Goal: Task Accomplishment & Management: Use online tool/utility

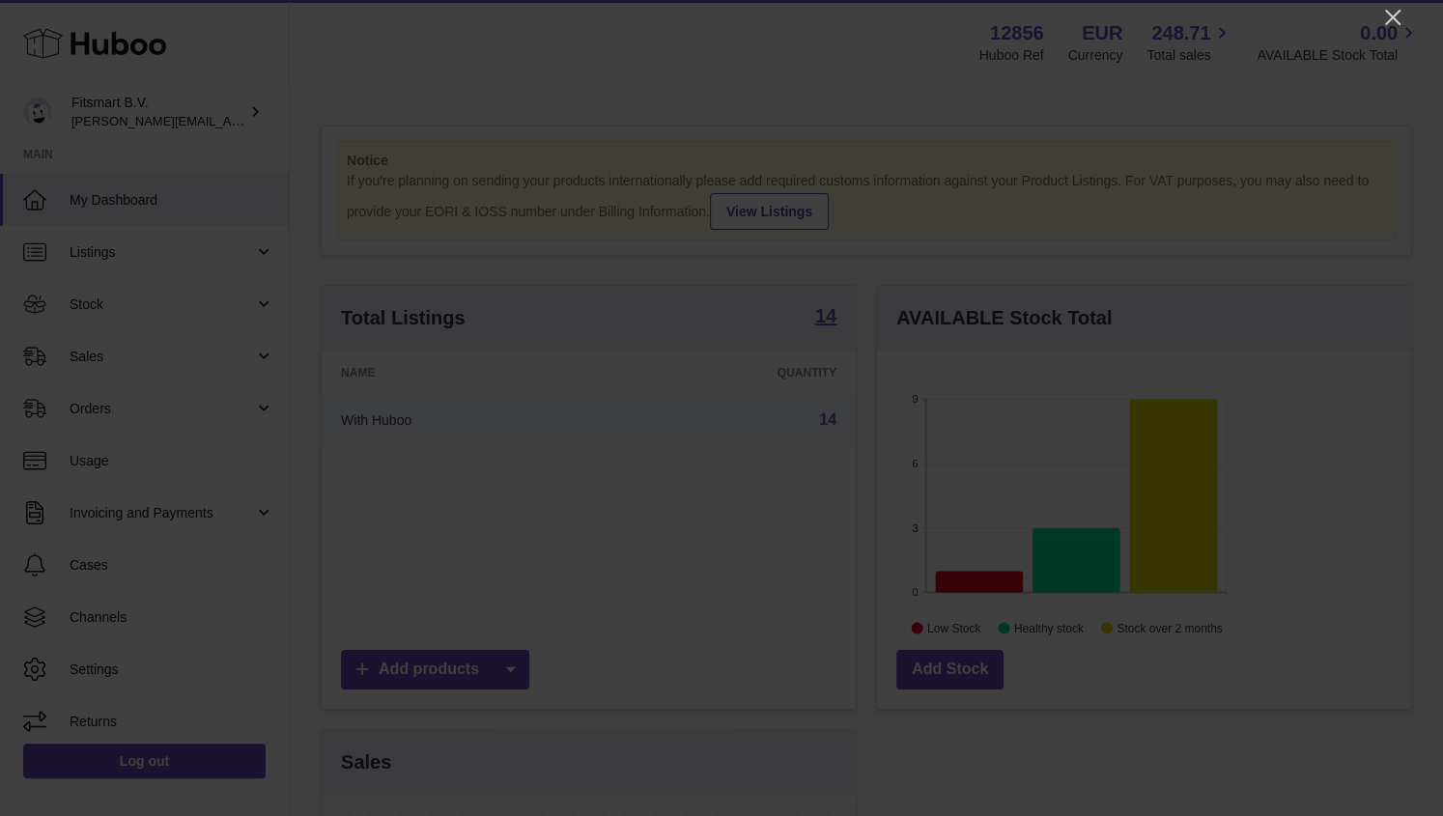
scroll to position [300, 534]
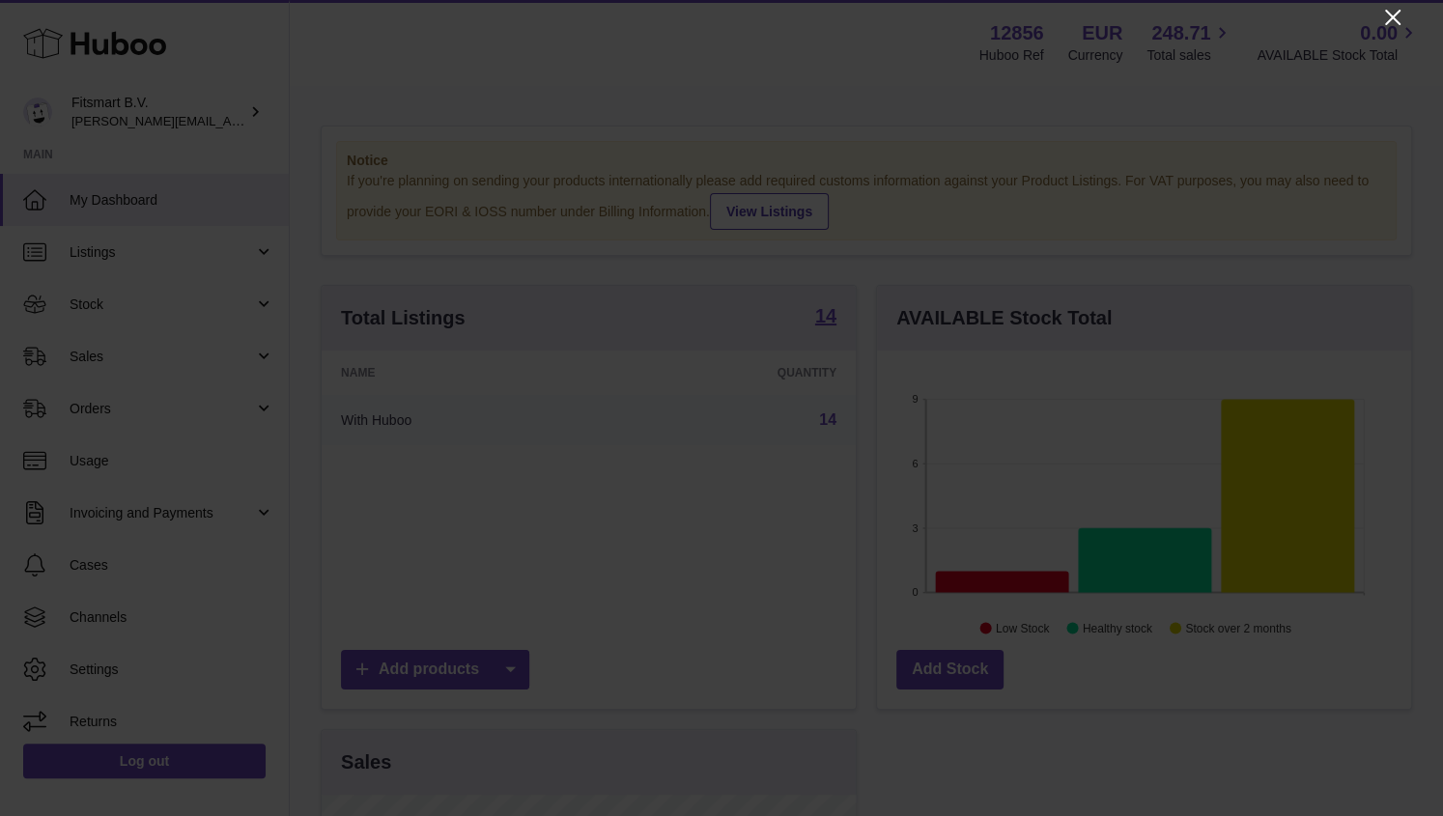
click at [1153, 14] on icon "Close" at bounding box center [1392, 17] width 23 height 23
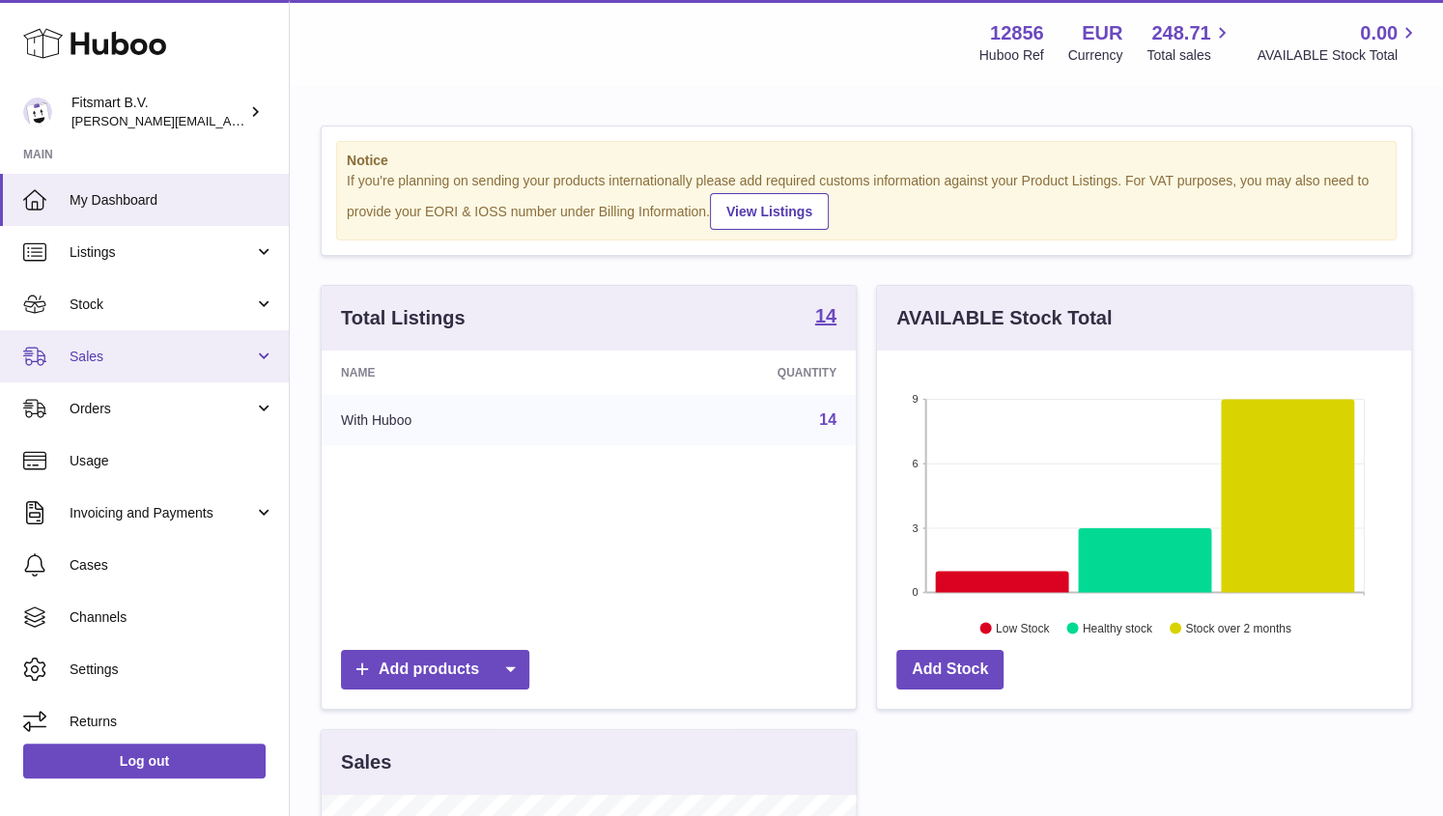
click at [149, 362] on span "Sales" at bounding box center [162, 357] width 184 height 18
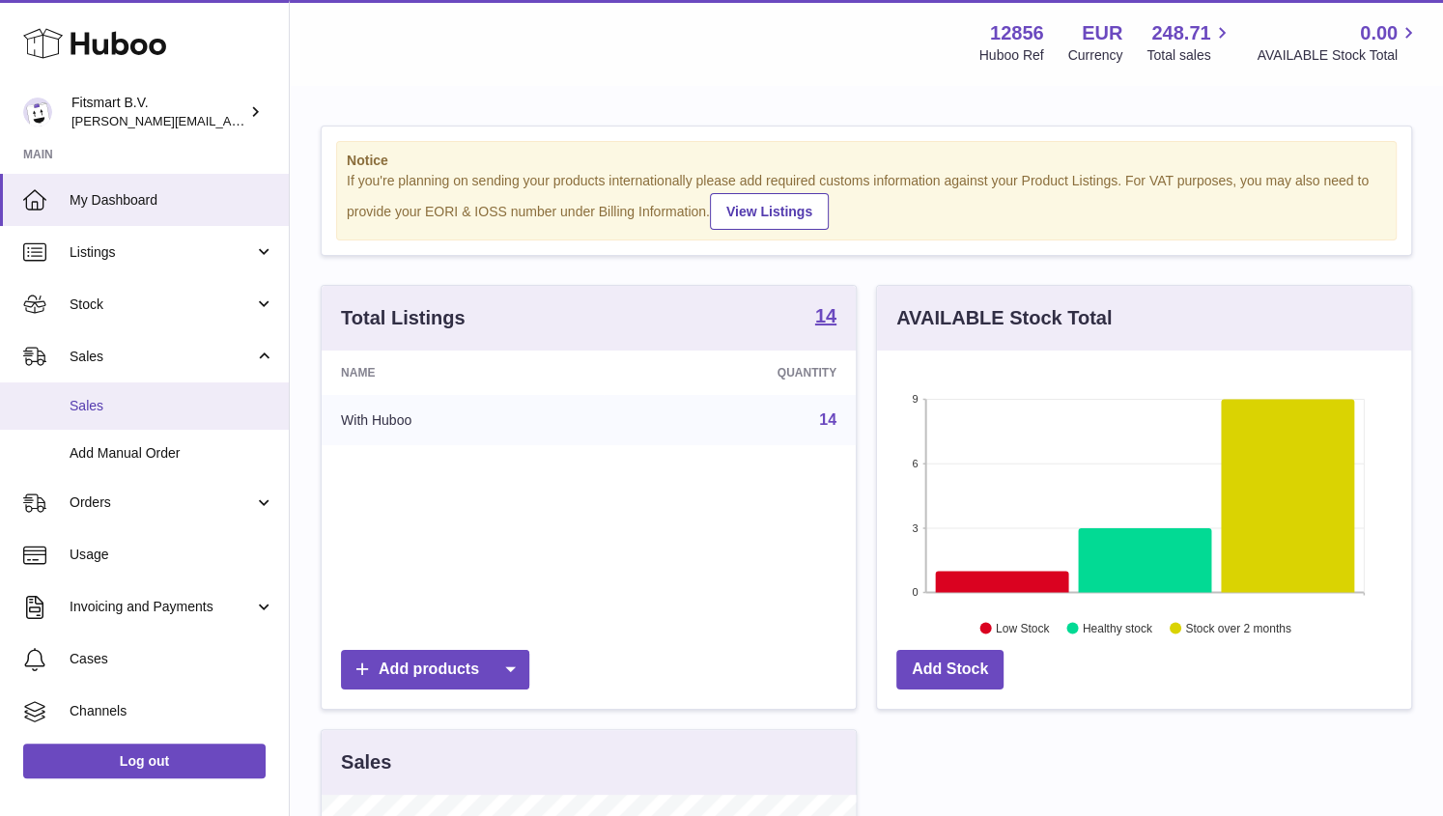
click at [177, 397] on span "Sales" at bounding box center [172, 406] width 205 height 18
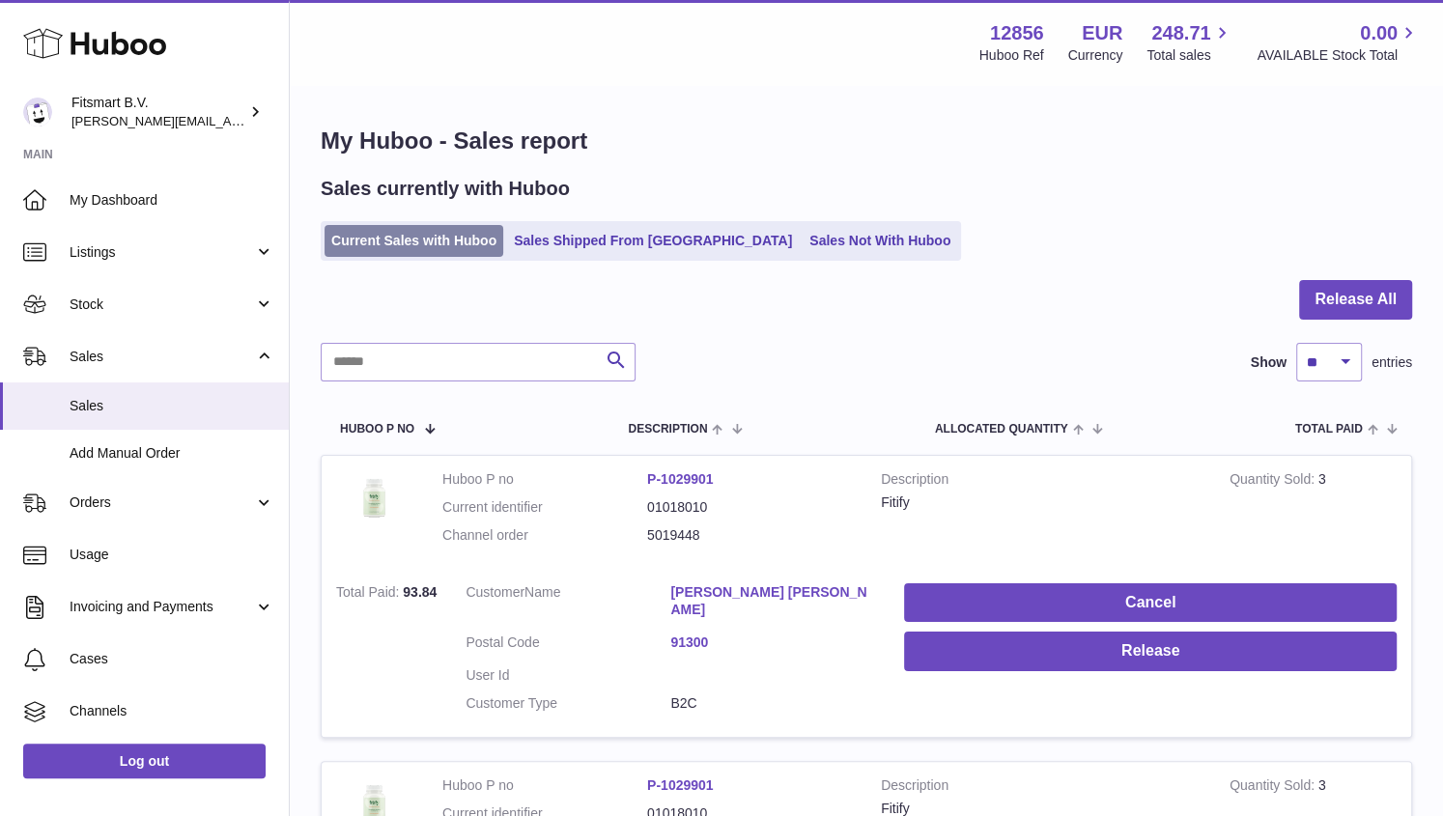
click at [453, 234] on link "Current Sales with Huboo" at bounding box center [413, 241] width 179 height 32
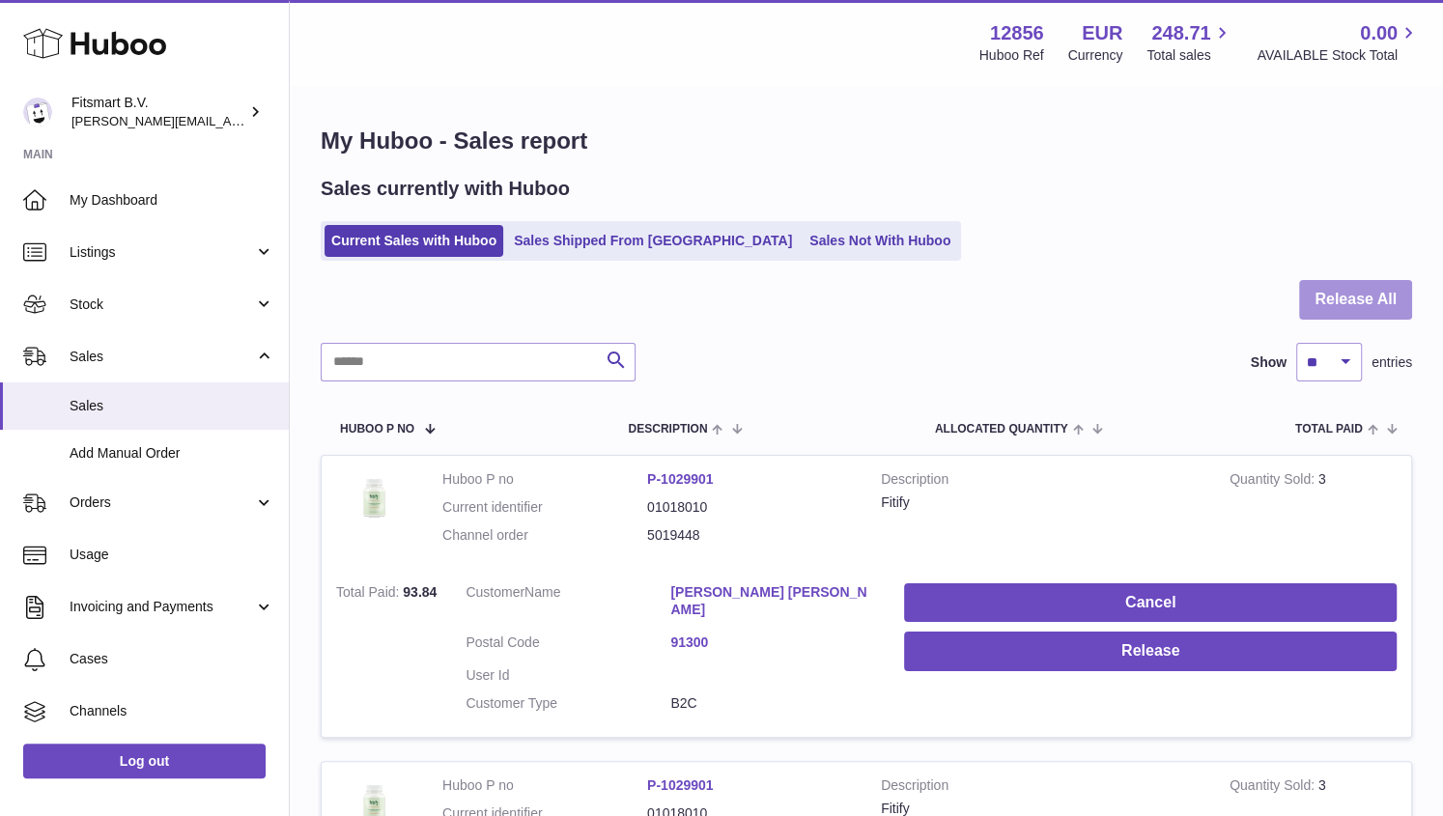
click at [1353, 319] on button "Release All" at bounding box center [1355, 300] width 113 height 40
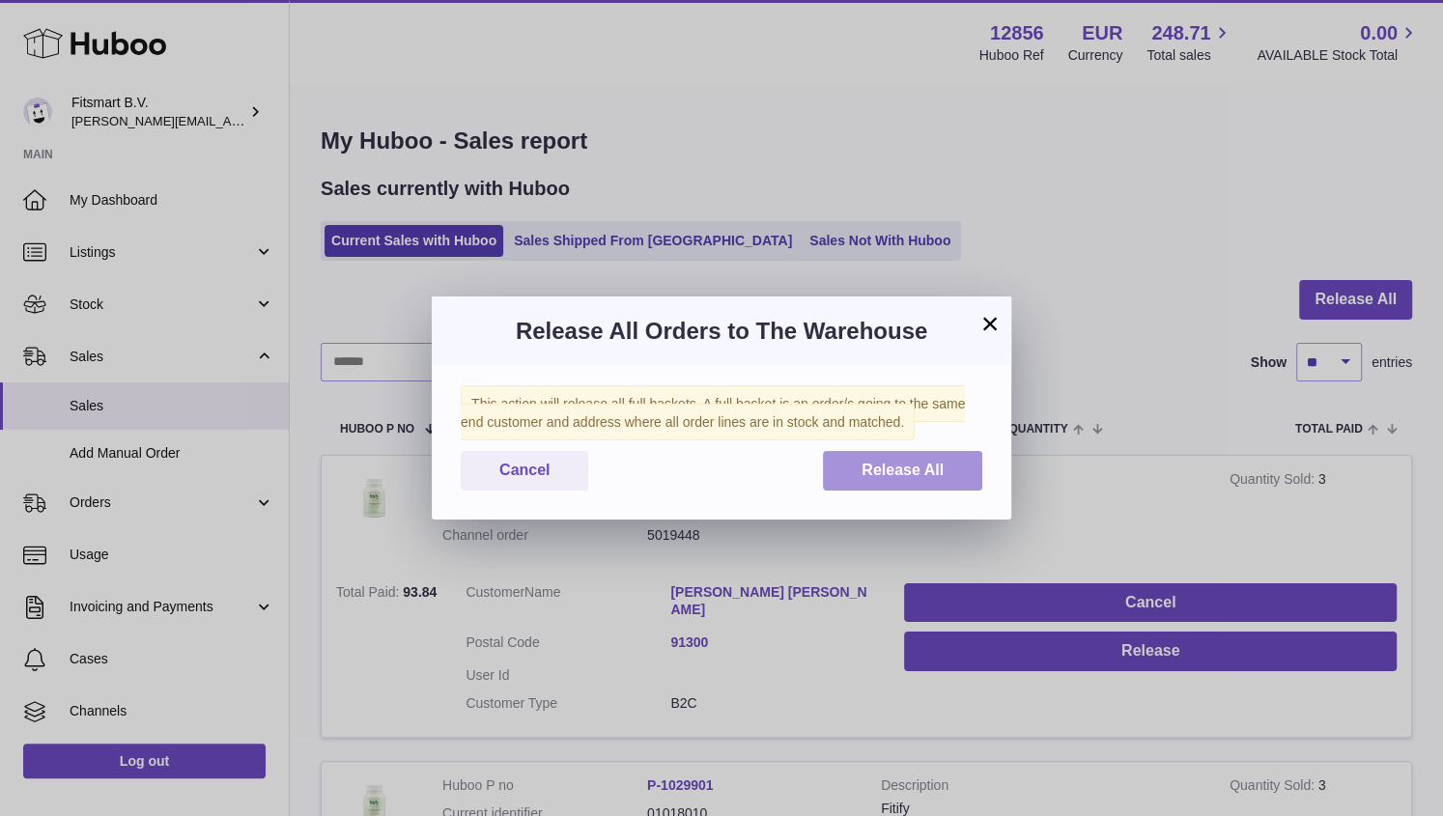
click at [908, 462] on span "Release All" at bounding box center [902, 470] width 82 height 16
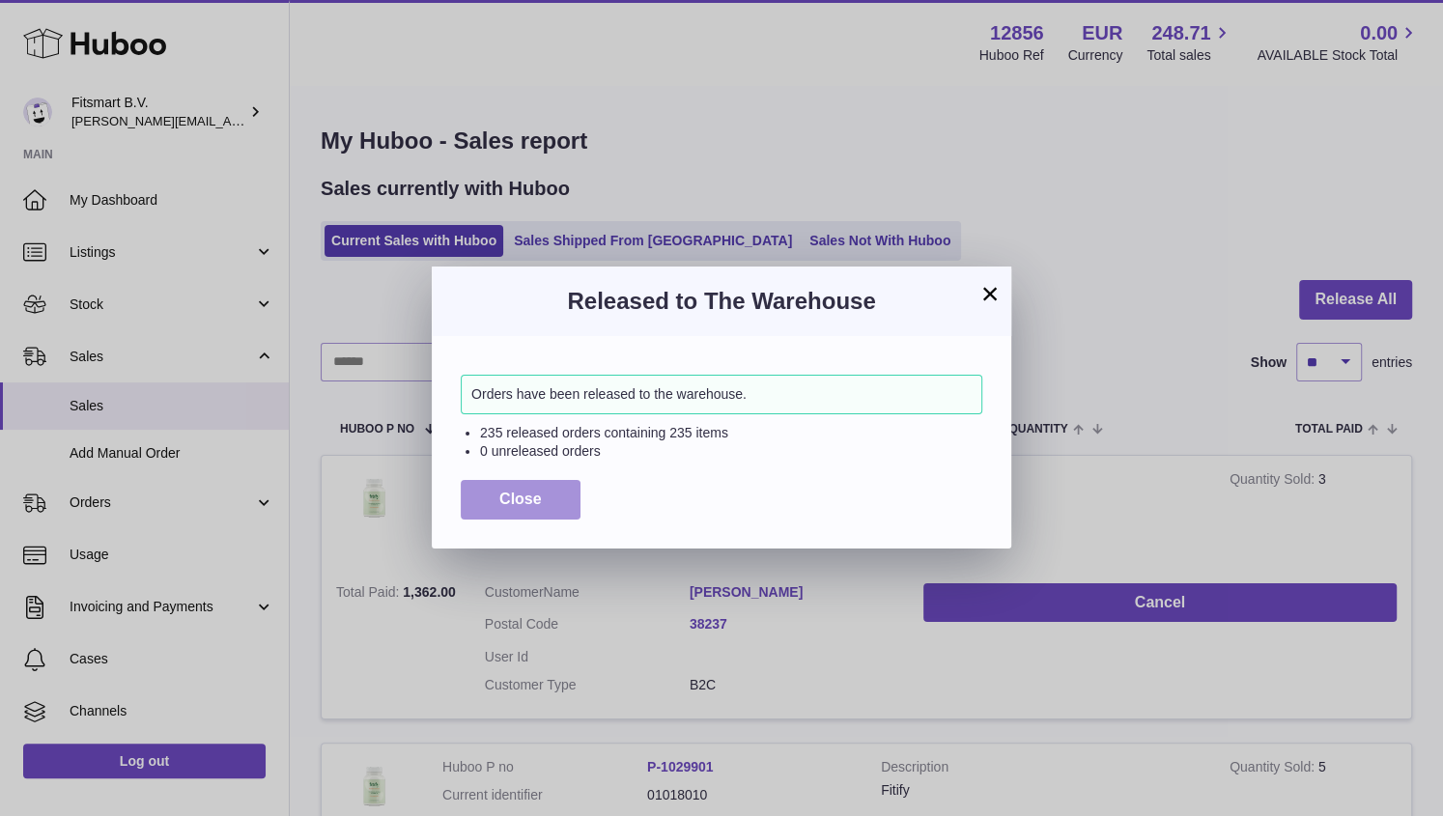
click at [549, 487] on button "Close" at bounding box center [521, 500] width 120 height 40
